Goal: Transaction & Acquisition: Purchase product/service

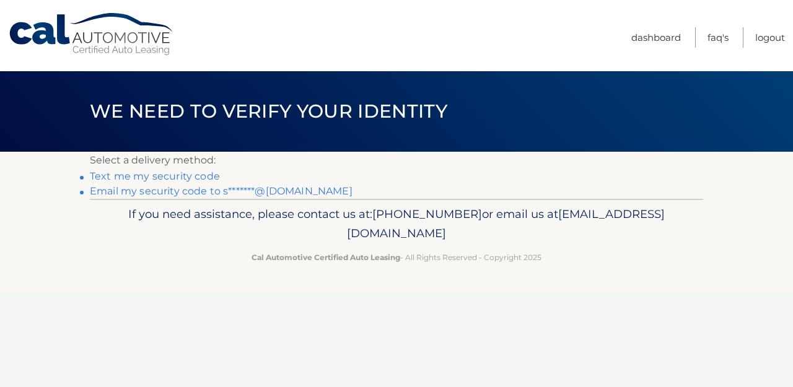
click at [302, 192] on link "Email my security code to s*******@gmail.com" at bounding box center [221, 191] width 263 height 12
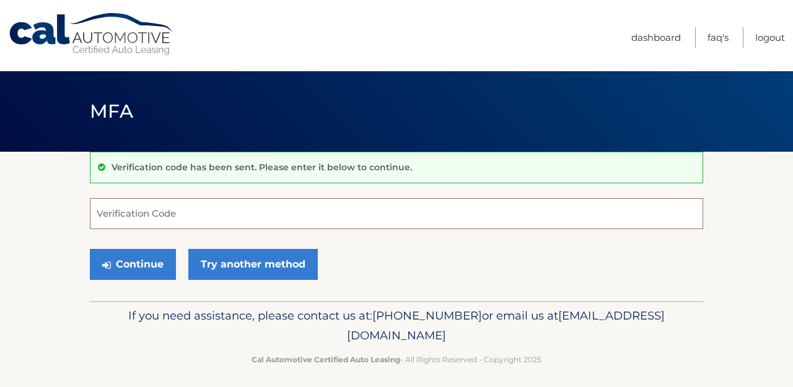
click at [447, 211] on input "Verification Code" at bounding box center [397, 213] width 614 height 31
paste input "399753"
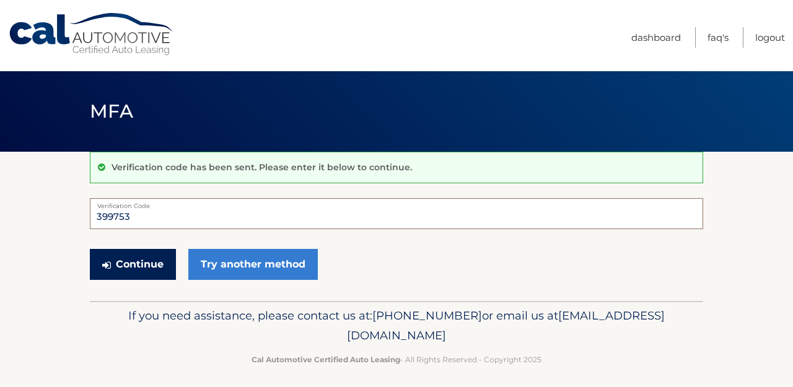
type input "399753"
click at [153, 270] on button "Continue" at bounding box center [133, 264] width 86 height 31
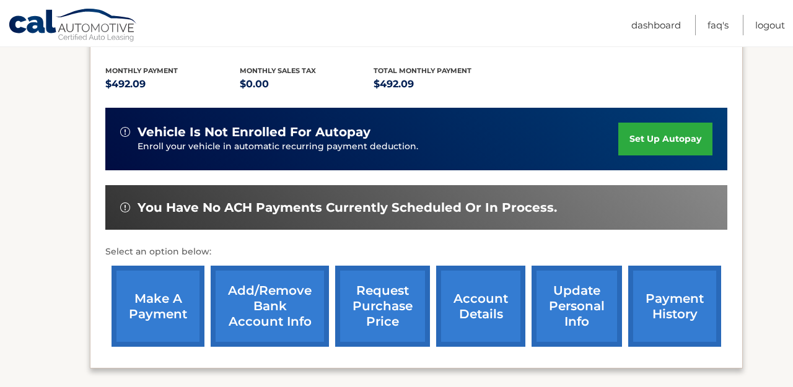
scroll to position [273, 0]
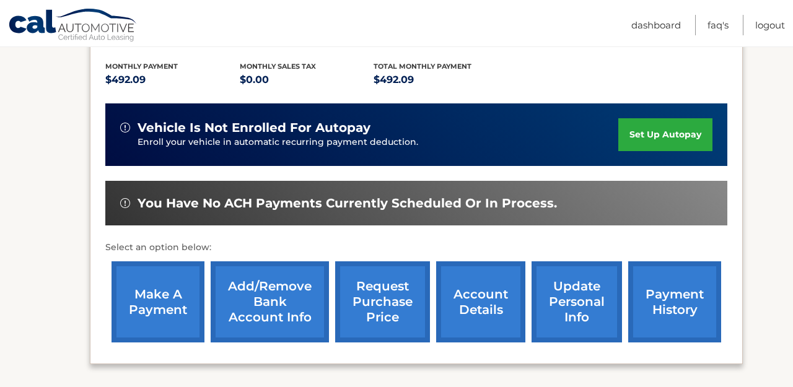
click at [180, 291] on link "make a payment" at bounding box center [158, 302] width 93 height 81
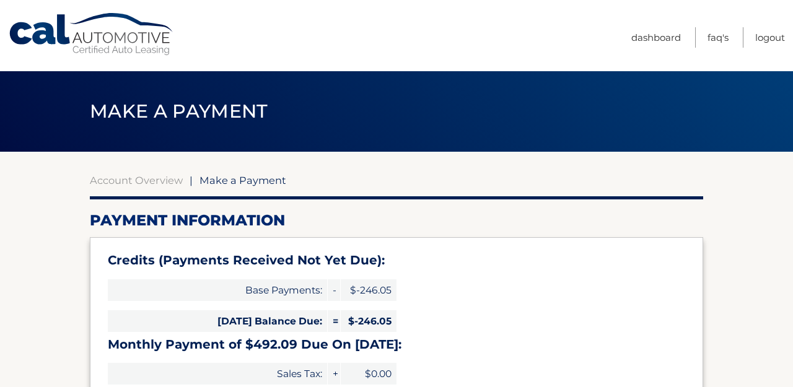
select select "Yzk1MDc5YWYtOGVlZC00ZDQ4LTg4ODAtZjUxNTYxY2M1YjFk"
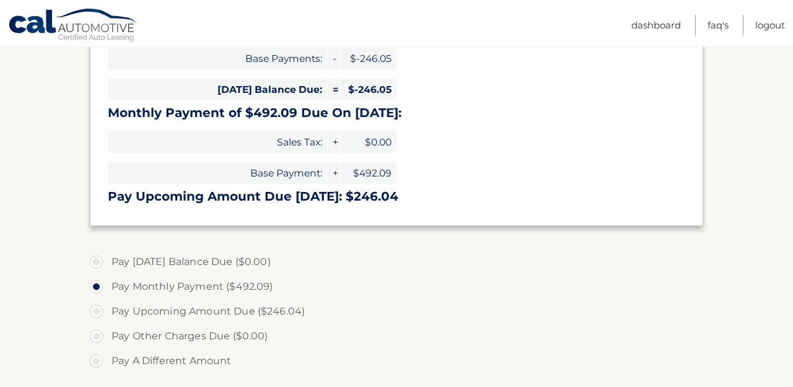
scroll to position [237, 0]
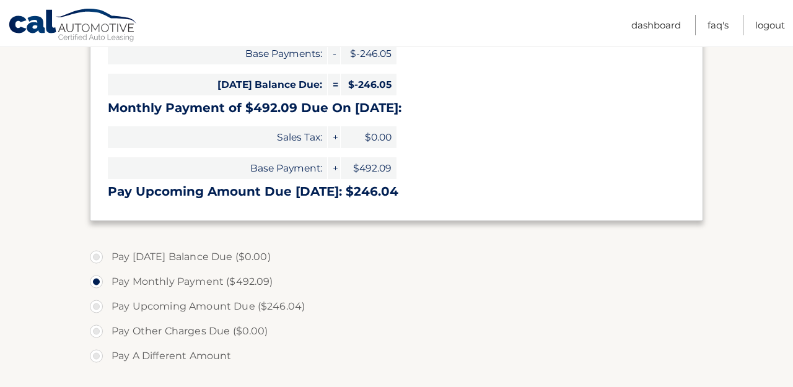
click at [104, 310] on label "Pay Upcoming Amount Due ($246.04)" at bounding box center [397, 306] width 614 height 25
click at [104, 310] on input "Pay Upcoming Amount Due ($246.04)" at bounding box center [101, 304] width 12 height 20
radio input "true"
type input "246.04"
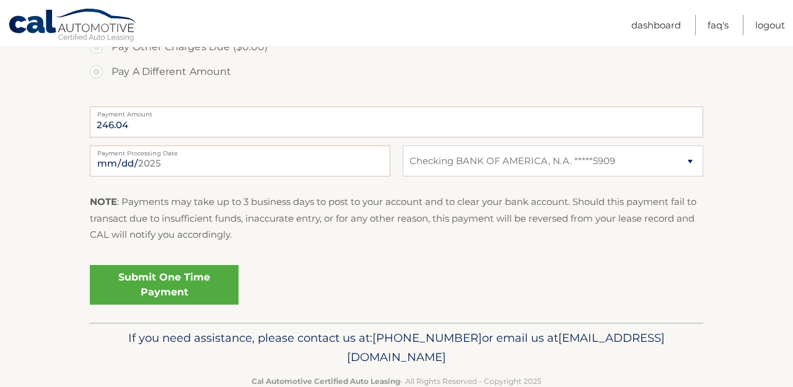
scroll to position [537, 0]
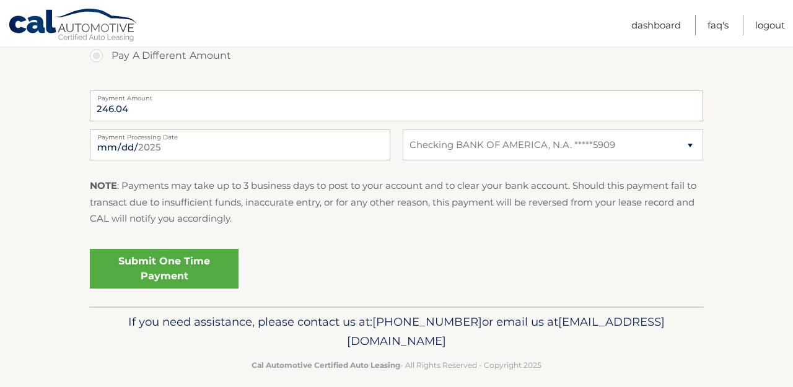
click at [196, 287] on link "Submit One Time Payment" at bounding box center [164, 269] width 149 height 40
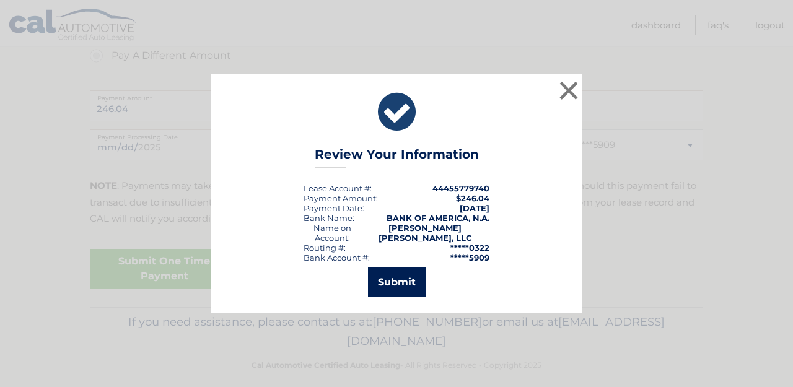
click at [382, 283] on button "Submit" at bounding box center [397, 283] width 58 height 30
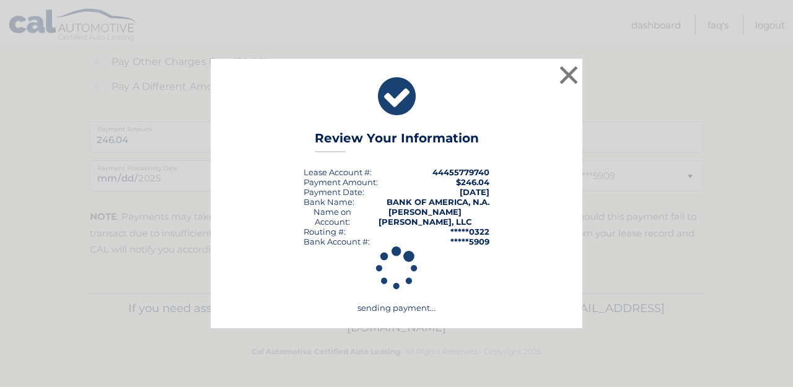
scroll to position [506, 0]
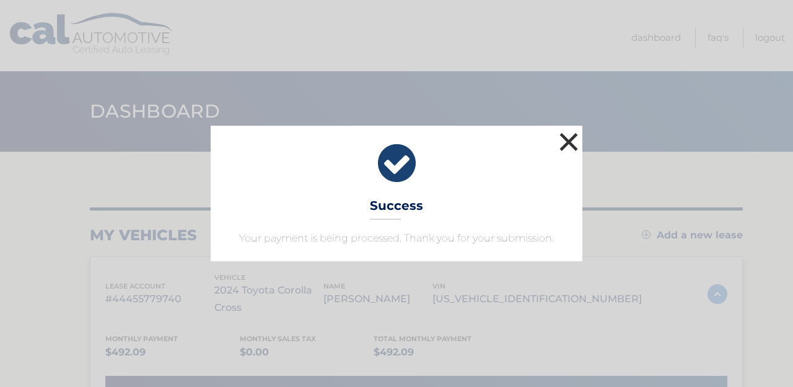
click at [565, 146] on button "×" at bounding box center [569, 142] width 25 height 25
